Goal: Task Accomplishment & Management: Manage account settings

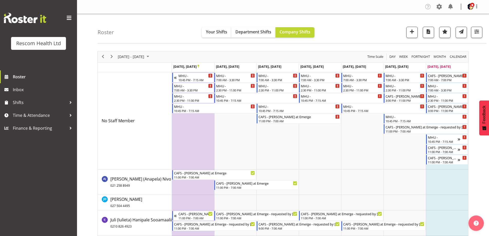
scroll to position [174, 0]
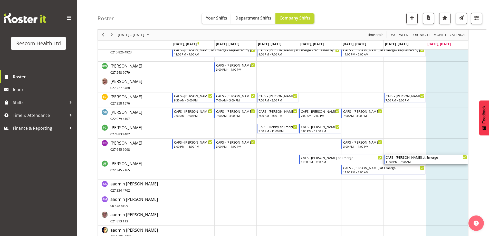
click at [398, 159] on div "CAFS - [PERSON_NAME] at Emerge" at bounding box center [426, 157] width 81 height 5
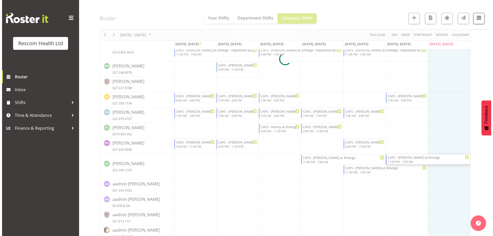
scroll to position [71, 0]
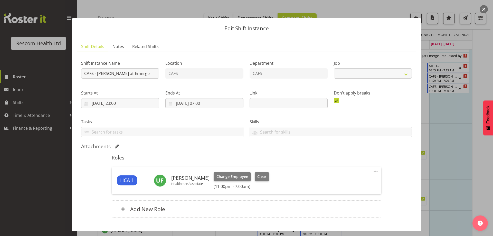
select select "4188"
click at [203, 103] on input "[DATE] 07:00" at bounding box center [204, 103] width 78 height 10
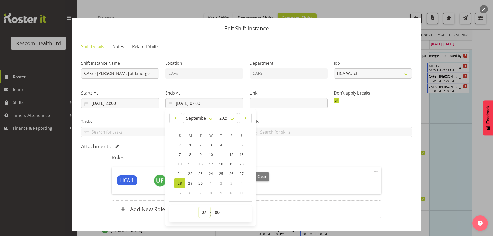
click at [204, 213] on select "00 01 02 03 04 05 06 07 08 09 10 11 12 13 14 15 16 17 18 19 20 21 22 23" at bounding box center [205, 212] width 12 height 10
select select "2"
click at [199, 207] on select "00 01 02 03 04 05 06 07 08 09 10 11 12 13 14 15 16 17 18 19 20 21 22 23" at bounding box center [205, 212] width 12 height 10
type input "[DATE] 03:00"
click at [343, 150] on div "Attachments" at bounding box center [246, 146] width 331 height 7
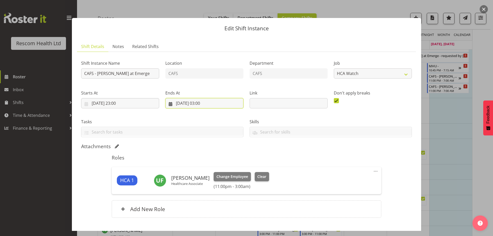
click at [201, 103] on input "[DATE] 03:00" at bounding box center [204, 103] width 78 height 10
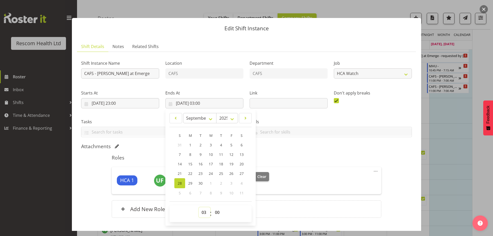
click at [203, 211] on select "00 01 02 03 04 05 06 07 08 09 10 11 12 13 14 15 16 17 18 19 20 21 22 23" at bounding box center [205, 212] width 12 height 10
click at [199, 207] on select "00 01 02 03 04 05 06 07 08 09 10 11 12 13 14 15 16 17 18 19 20 21 22 23" at bounding box center [205, 212] width 12 height 10
click at [318, 114] on div "Skills" at bounding box center [331, 126] width 169 height 29
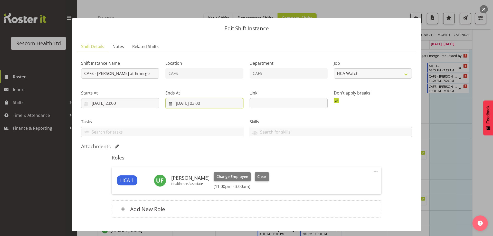
click at [201, 104] on input "[DATE] 03:00" at bounding box center [204, 103] width 78 height 10
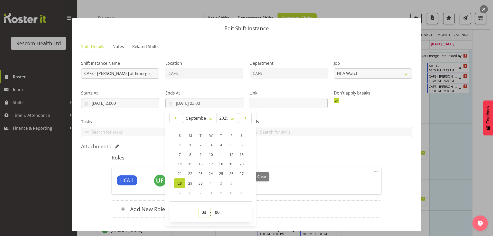
click at [203, 212] on select "00 01 02 03 04 05 06 07 08 09 10 11 12 13 14 15 16 17 18 19 20 21 22 23" at bounding box center [205, 212] width 12 height 10
click at [199, 207] on select "00 01 02 03 04 05 06 07 08 09 10 11 12 13 14 15 16 17 18 19 20 21 22 23" at bounding box center [205, 212] width 12 height 10
select select "3"
click at [288, 146] on div "Attachments" at bounding box center [246, 146] width 331 height 6
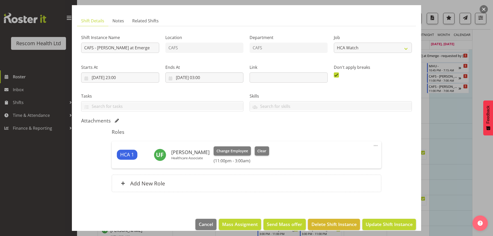
scroll to position [33, 0]
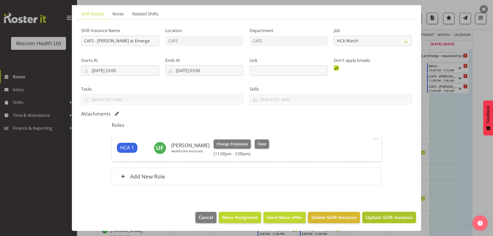
click at [375, 216] on span "Update Shift Instance" at bounding box center [389, 217] width 47 height 7
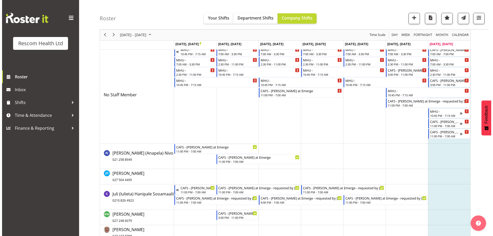
scroll to position [20, 0]
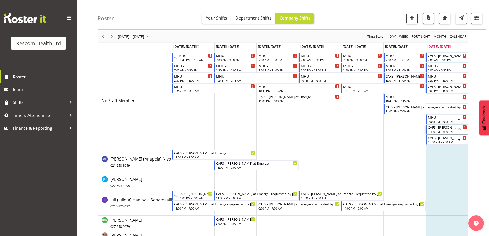
click at [434, 129] on div "CAFS - [PERSON_NAME] at Emerge" at bounding box center [443, 127] width 30 height 5
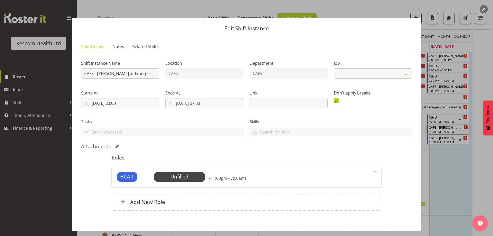
select select "4188"
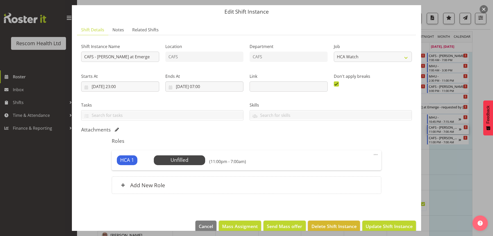
scroll to position [25, 0]
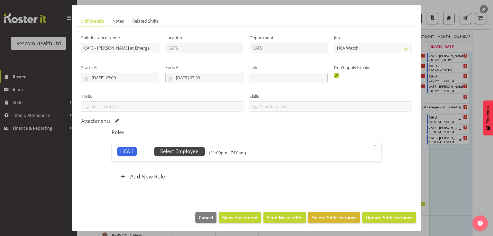
click at [179, 154] on span "Select Employee" at bounding box center [179, 151] width 38 height 7
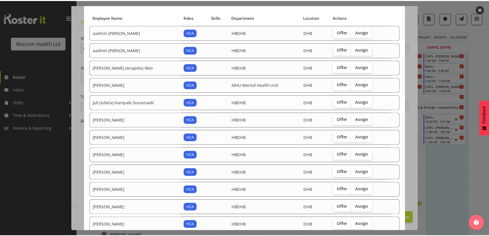
scroll to position [66, 0]
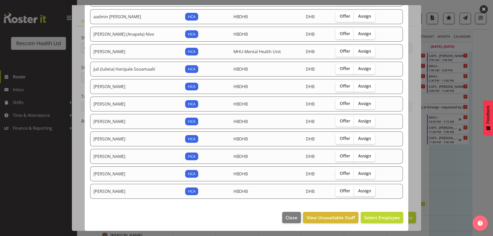
click at [358, 191] on span "Assign" at bounding box center [364, 190] width 13 height 5
click at [357, 191] on input "Assign" at bounding box center [355, 190] width 3 height 3
checkbox input "true"
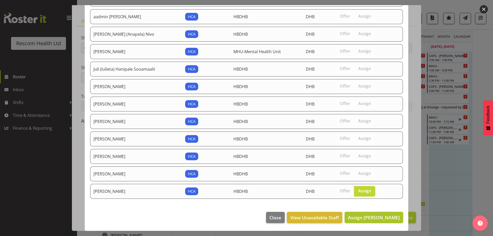
click at [367, 218] on span "Assign [PERSON_NAME]" at bounding box center [374, 218] width 52 height 6
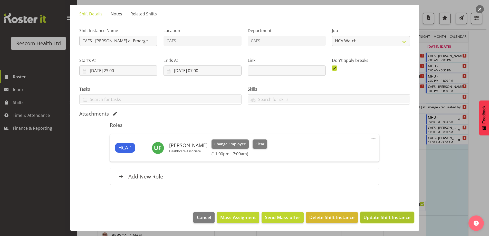
click at [392, 217] on span "Update Shift Instance" at bounding box center [387, 217] width 47 height 7
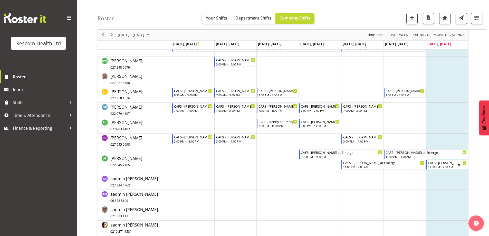
scroll to position [173, 0]
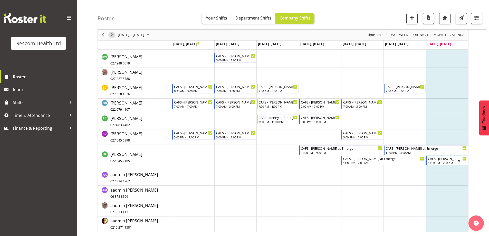
click at [114, 34] on span "Next" at bounding box center [112, 35] width 6 height 6
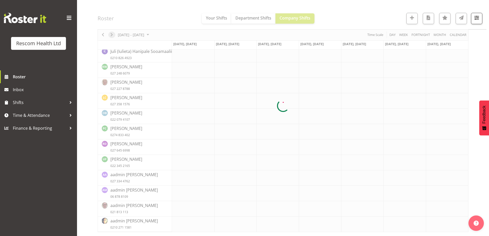
scroll to position [71, 0]
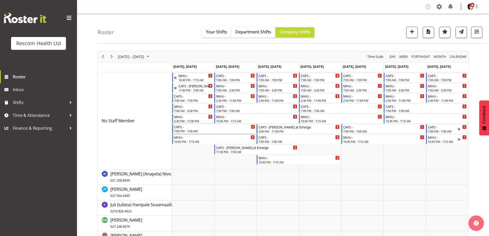
click at [187, 130] on div "7:00 PM - 7:00 AM" at bounding box center [214, 131] width 81 height 4
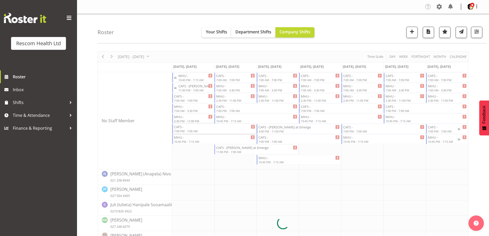
select select
select select "8"
select select "2025"
select select "19"
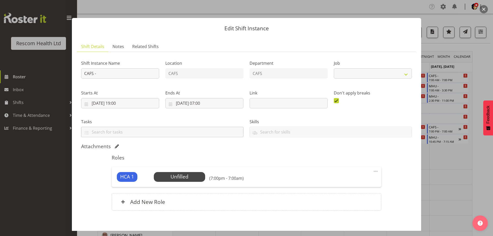
select select "4188"
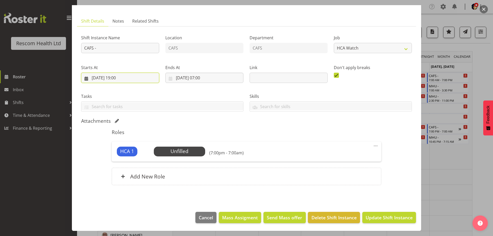
click at [118, 78] on input "[DATE] 19:00" at bounding box center [120, 78] width 78 height 10
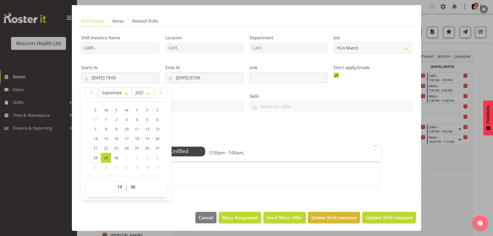
click at [121, 188] on select "00 01 02 03 04 05 06 07 08 09 10 11 12 13 14 15 16 17 18 19 20 21 22 23" at bounding box center [121, 187] width 12 height 10
select select "23"
click at [115, 182] on select "00 01 02 03 04 05 06 07 08 09 10 11 12 13 14 15 16 17 18 19 20 21 22 23" at bounding box center [121, 187] width 12 height 10
type input "[DATE] 23:00"
click at [188, 120] on div "Attachments" at bounding box center [246, 121] width 331 height 6
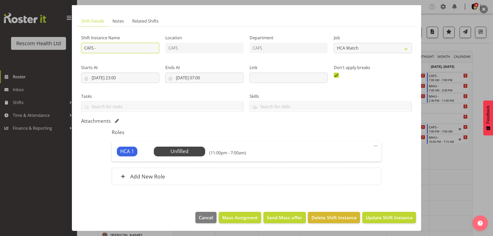
click at [123, 47] on input "CAFS -" at bounding box center [120, 48] width 78 height 10
type input "CAFS - [PERSON_NAME] at Emerge - req by [PERSON_NAME]"
click at [374, 219] on span "Update Shift Instance" at bounding box center [389, 217] width 47 height 7
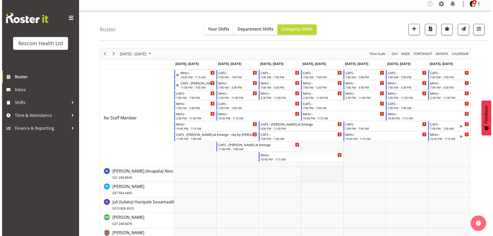
scroll to position [0, 0]
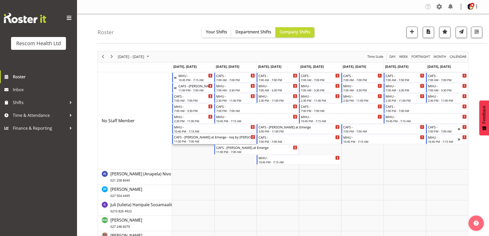
click at [198, 139] on div "CAFS - [PERSON_NAME] at Emerge - req by [PERSON_NAME]" at bounding box center [214, 136] width 81 height 5
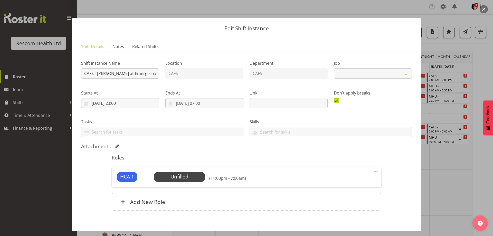
select select "4188"
click at [153, 74] on input "CAFS - [PERSON_NAME] at Emerge - req by [PERSON_NAME]" at bounding box center [120, 73] width 78 height 10
type input "CAFS - [PERSON_NAME] at Emerge"
click at [178, 175] on span "Select Employee" at bounding box center [179, 176] width 38 height 7
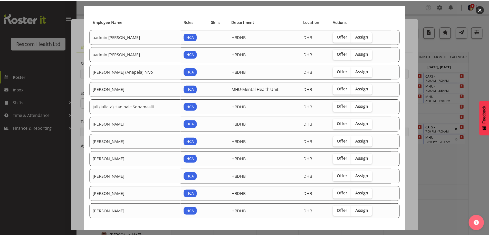
scroll to position [48, 0]
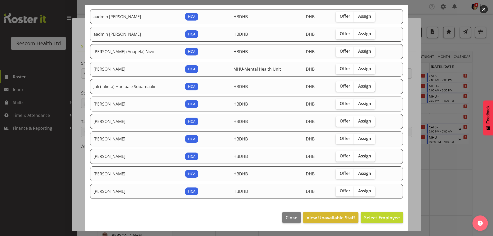
click at [358, 84] on span "Assign" at bounding box center [364, 86] width 13 height 5
click at [357, 85] on input "Assign" at bounding box center [355, 86] width 3 height 3
checkbox input "true"
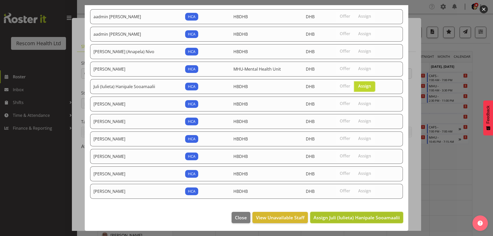
click at [377, 217] on span "Assign Juli (Iulieta) Hanipale Sooamaalii" at bounding box center [357, 218] width 86 height 6
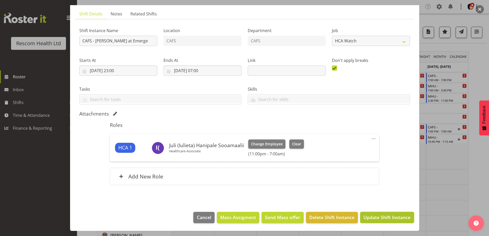
click at [376, 218] on span "Update Shift Instance" at bounding box center [387, 217] width 47 height 7
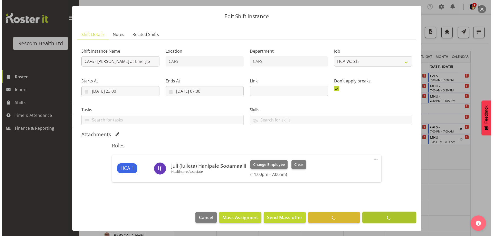
scroll to position [12, 0]
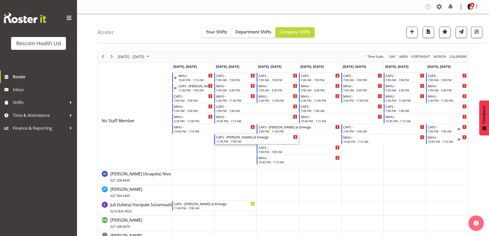
click at [224, 140] on div "11:00 PM - 7:00 AM" at bounding box center [256, 141] width 81 height 4
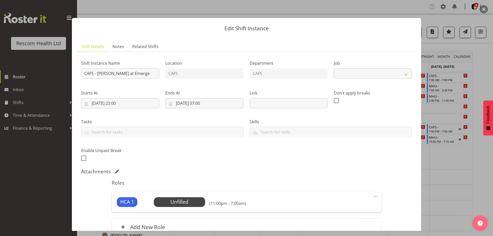
select select "4188"
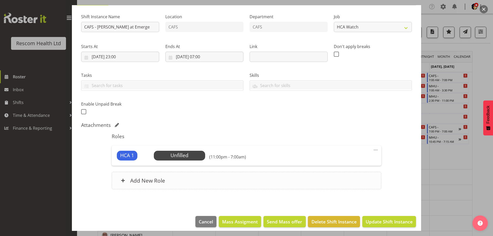
scroll to position [51, 0]
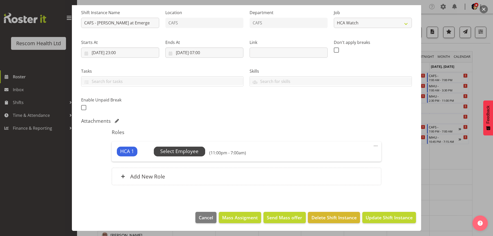
click at [172, 150] on span "Select Employee" at bounding box center [179, 151] width 38 height 7
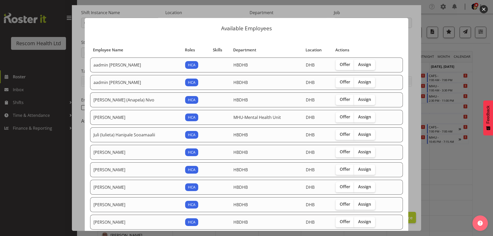
scroll to position [26, 0]
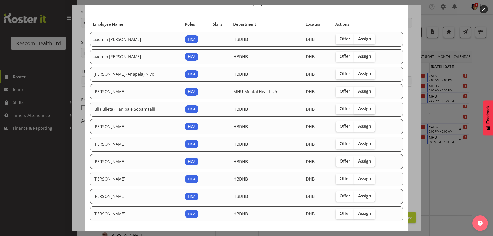
click at [360, 106] on span "Assign" at bounding box center [364, 108] width 13 height 5
click at [358, 107] on input "Assign" at bounding box center [355, 108] width 3 height 3
checkbox input "true"
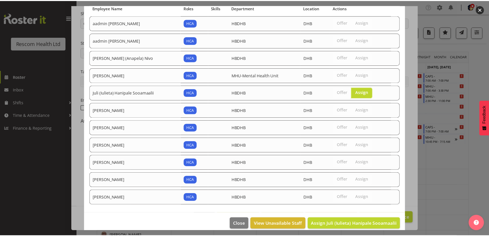
scroll to position [48, 0]
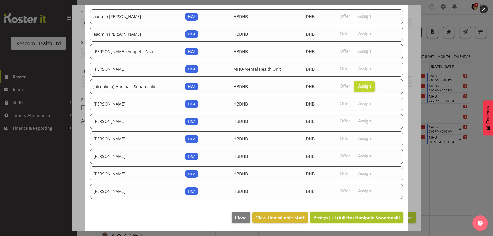
click at [380, 217] on span "Assign Juli (Iulieta) Hanipale Sooamaalii" at bounding box center [357, 218] width 86 height 6
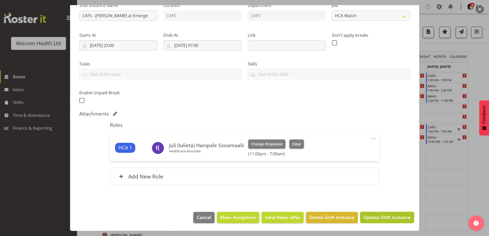
click at [383, 215] on span "Update Shift Instance" at bounding box center [387, 217] width 47 height 7
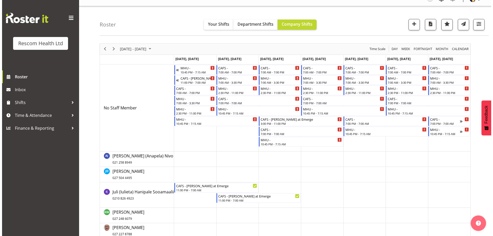
scroll to position [0, 0]
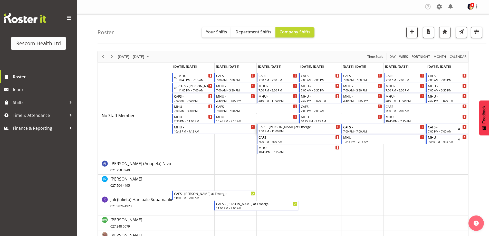
click at [282, 128] on div "CAFS - [PERSON_NAME] at Emerge" at bounding box center [299, 126] width 81 height 5
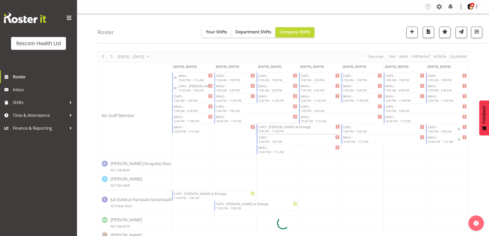
select select
select select "9"
select select "2025"
select select "15"
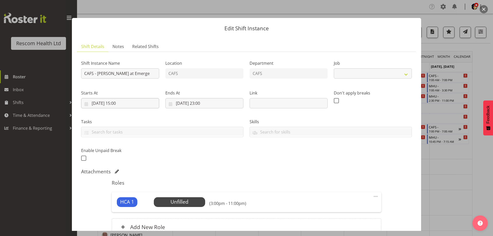
select select "4188"
click at [118, 103] on input "[DATE] 15:00" at bounding box center [120, 103] width 78 height 10
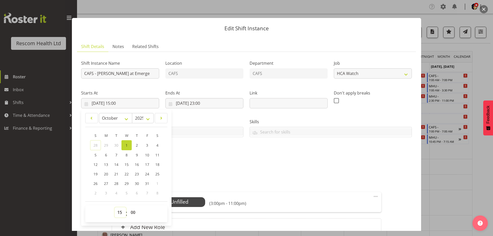
click at [120, 212] on select "00 01 02 03 04 05 06 07 08 09 10 11 12 13 14 15 16 17 18 19 20 21 22 23" at bounding box center [121, 212] width 12 height 10
select select "23"
click at [115, 207] on select "00 01 02 03 04 05 06 07 08 09 10 11 12 13 14 15 16 17 18 19 20 21 22 23" at bounding box center [121, 212] width 12 height 10
type input "[DATE] 23:00"
click at [214, 149] on div "Shift Instance Name CAFS - [PERSON_NAME] at Emerge Location CAFS Department CAF…" at bounding box center [246, 109] width 337 height 113
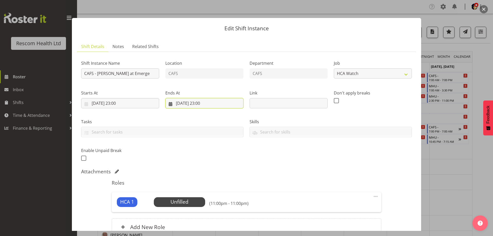
click at [200, 103] on input "[DATE] 23:00" at bounding box center [204, 103] width 78 height 10
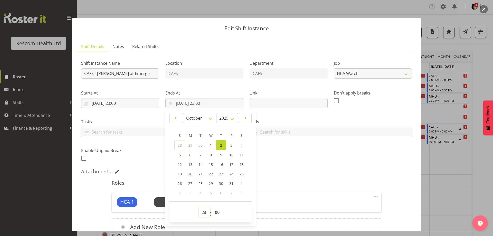
click at [204, 213] on select "00 01 02 03 04 05 06 07 08 09 10 11 12 13 14 15 16 17 18 19 20 21 22 23" at bounding box center [205, 212] width 12 height 10
select select "7"
click at [199, 207] on select "00 01 02 03 04 05 06 07 08 09 10 11 12 13 14 15 16 17 18 19 20 21 22 23" at bounding box center [205, 212] width 12 height 10
type input "[DATE] 07:00"
click at [279, 160] on div "Shift Instance Name CAFS - [PERSON_NAME] at Emerge Location CAFS Department CAF…" at bounding box center [246, 109] width 337 height 113
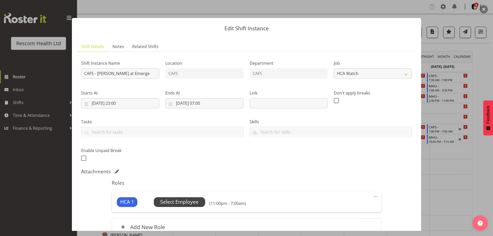
click at [168, 204] on span "Select Employee" at bounding box center [179, 201] width 38 height 7
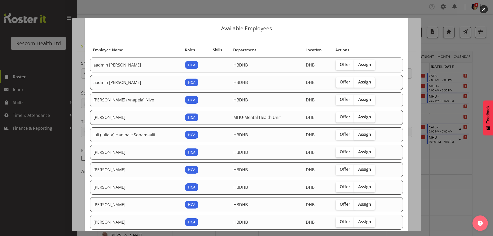
click at [358, 132] on span "Assign" at bounding box center [364, 134] width 13 height 5
click at [356, 133] on input "Assign" at bounding box center [355, 134] width 3 height 3
checkbox input "true"
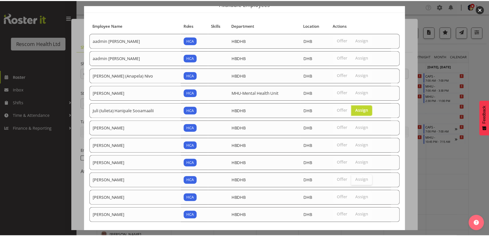
scroll to position [48, 0]
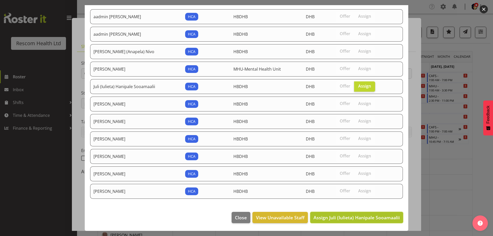
click at [373, 218] on span "Assign Juli (Iulieta) Hanipale Sooamaalii" at bounding box center [357, 218] width 86 height 6
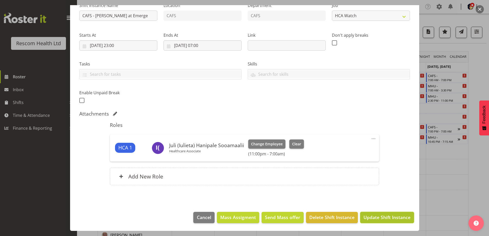
click at [387, 215] on span "Update Shift Instance" at bounding box center [387, 217] width 47 height 7
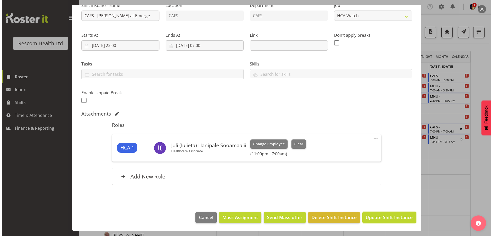
scroll to position [37, 0]
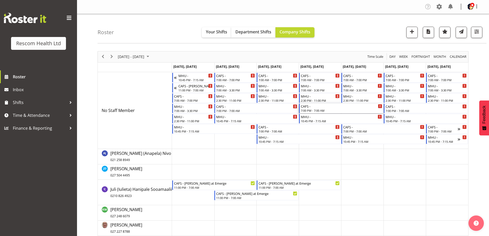
click at [317, 109] on div "7:00 PM - 7:00 AM" at bounding box center [341, 110] width 81 height 4
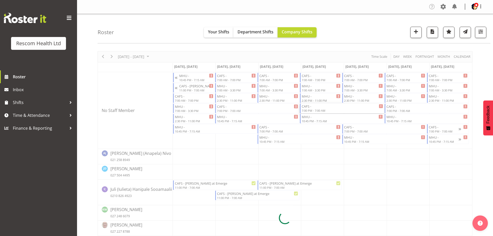
select select
select select "9"
select select "2025"
select select "19"
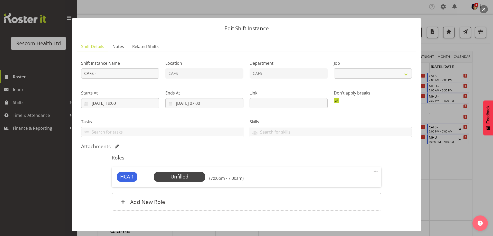
select select "4188"
click at [116, 103] on input "[DATE] 19:00" at bounding box center [120, 103] width 78 height 10
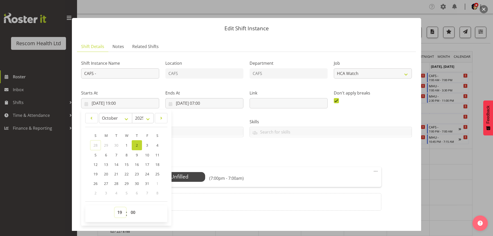
click at [118, 215] on select "00 01 02 03 04 05 06 07 08 09 10 11 12 13 14 15 16 17 18 19 20 21 22 23" at bounding box center [121, 212] width 12 height 10
select select "23"
click at [115, 207] on select "00 01 02 03 04 05 06 07 08 09 10 11 12 13 14 15 16 17 18 19 20 21 22 23" at bounding box center [121, 212] width 12 height 10
type input "[DATE] 23:00"
click at [198, 145] on div "Attachments" at bounding box center [246, 146] width 331 height 6
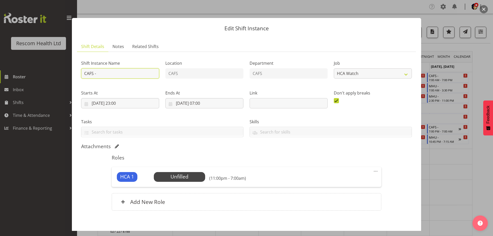
click at [150, 72] on input "CAFS -" at bounding box center [120, 73] width 78 height 10
type input "CAFS - [PERSON_NAME] at Emerge"
click at [228, 149] on div "Attachments" at bounding box center [246, 146] width 331 height 6
click at [173, 178] on span "Select Employee" at bounding box center [179, 176] width 38 height 7
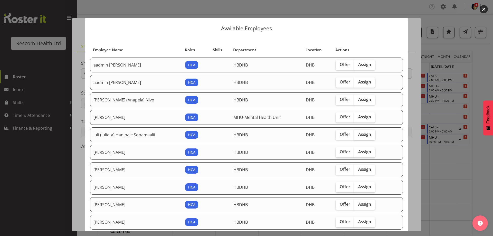
click at [365, 136] on span "Assign" at bounding box center [364, 134] width 13 height 5
click at [358, 136] on input "Assign" at bounding box center [355, 134] width 3 height 3
checkbox input "true"
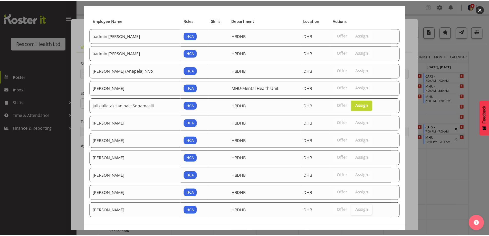
scroll to position [48, 0]
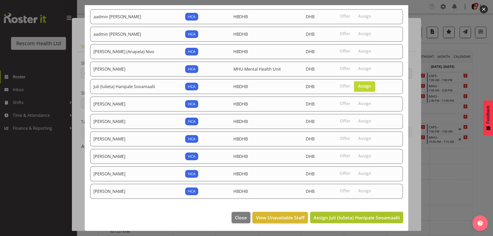
click at [387, 218] on span "Assign Juli (Iulieta) Hanipale Sooamaalii" at bounding box center [357, 218] width 86 height 6
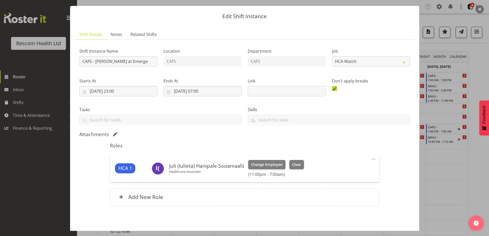
scroll to position [33, 0]
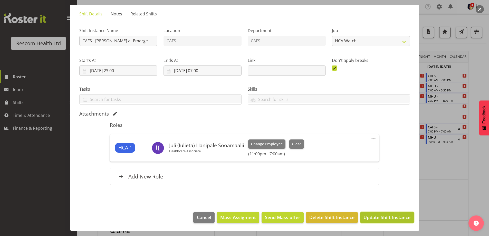
click at [393, 216] on span "Update Shift Instance" at bounding box center [387, 217] width 47 height 7
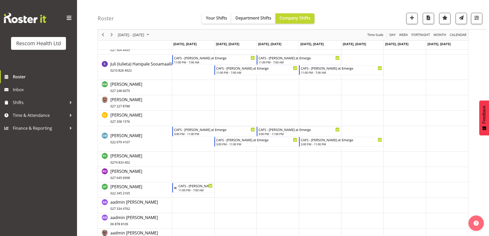
scroll to position [101, 0]
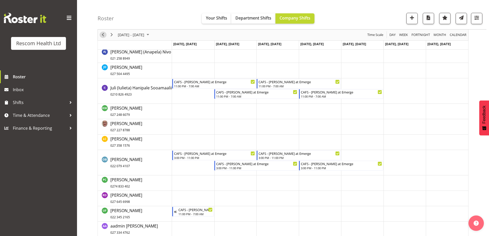
click at [103, 34] on span "Previous" at bounding box center [103, 35] width 6 height 6
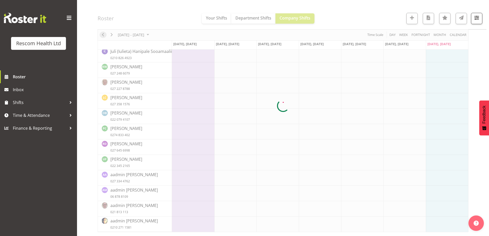
scroll to position [71, 0]
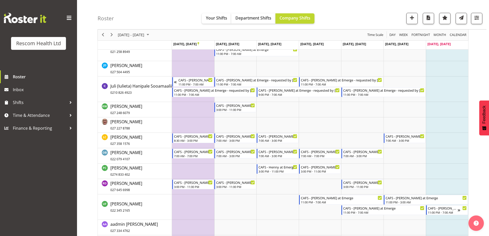
scroll to position [122, 0]
